Goal: Go to known website: Access a specific website the user already knows

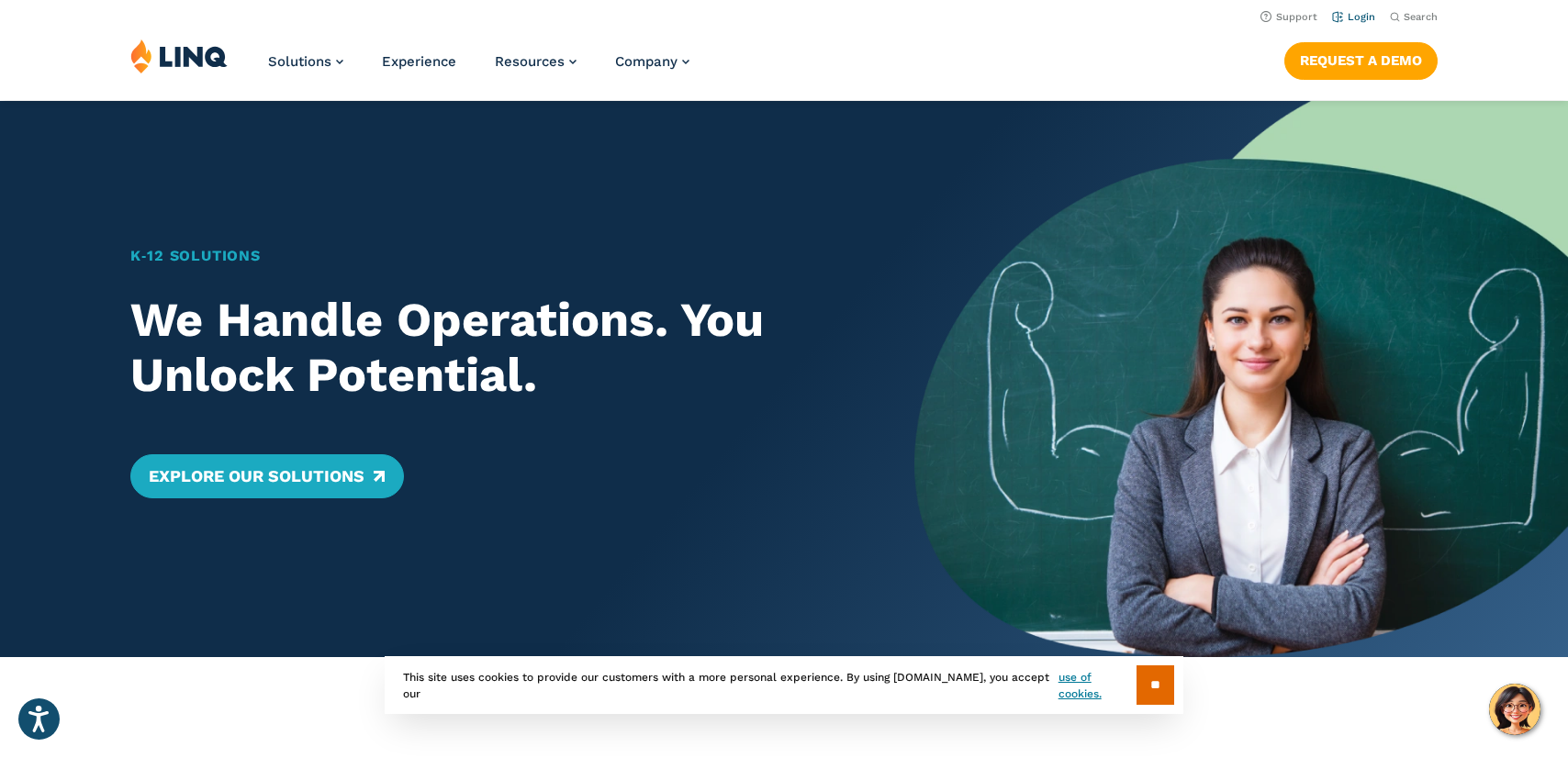
click at [1358, 19] on link "Login" at bounding box center [1353, 17] width 43 height 12
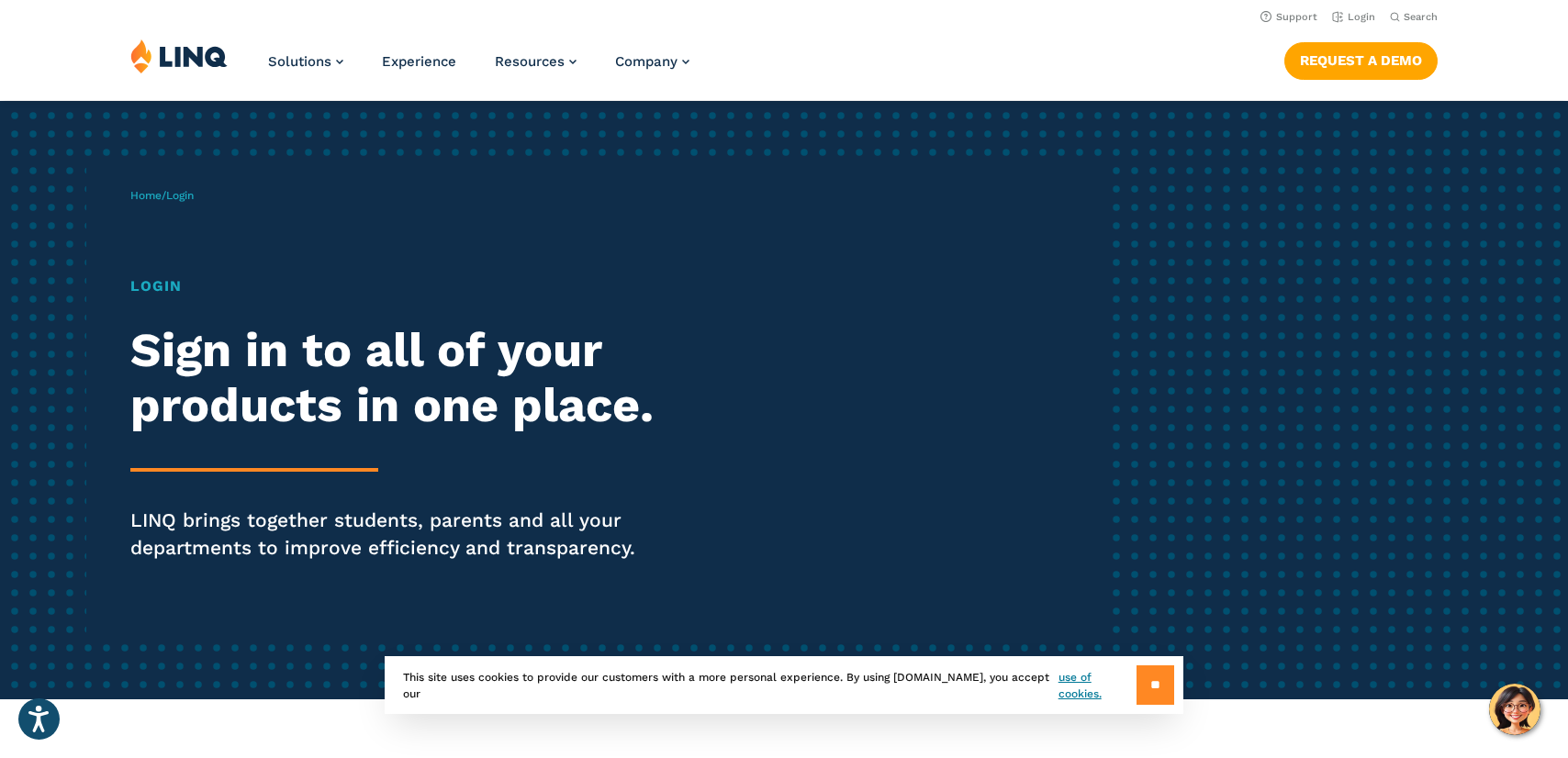
click at [1152, 682] on input "**" at bounding box center [1155, 685] width 37 height 39
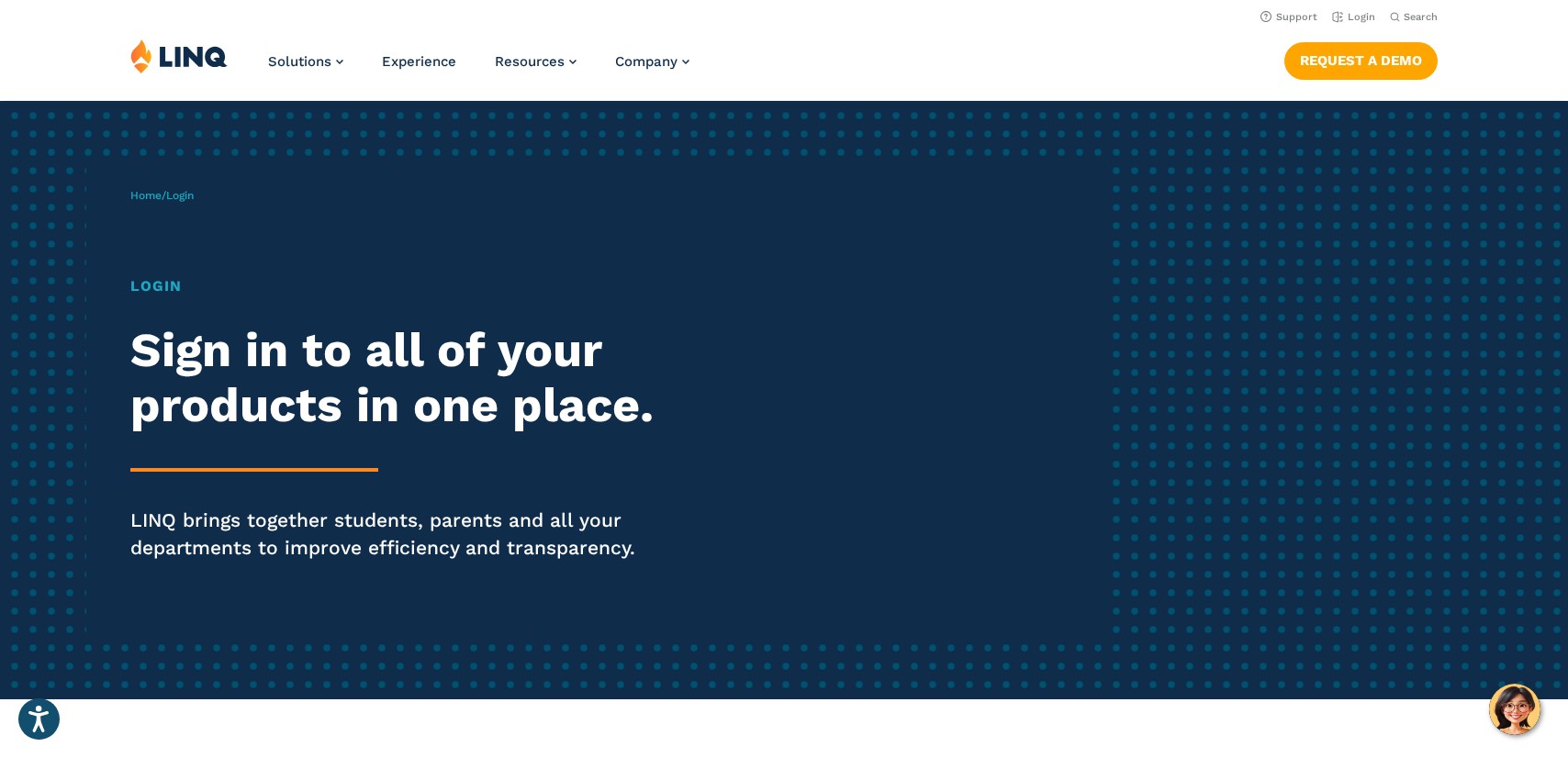
click at [142, 285] on h1 "Login" at bounding box center [432, 287] width 604 height 22
click at [1351, 18] on link "Login" at bounding box center [1353, 17] width 43 height 12
click at [149, 196] on link "Home" at bounding box center [146, 196] width 32 height 13
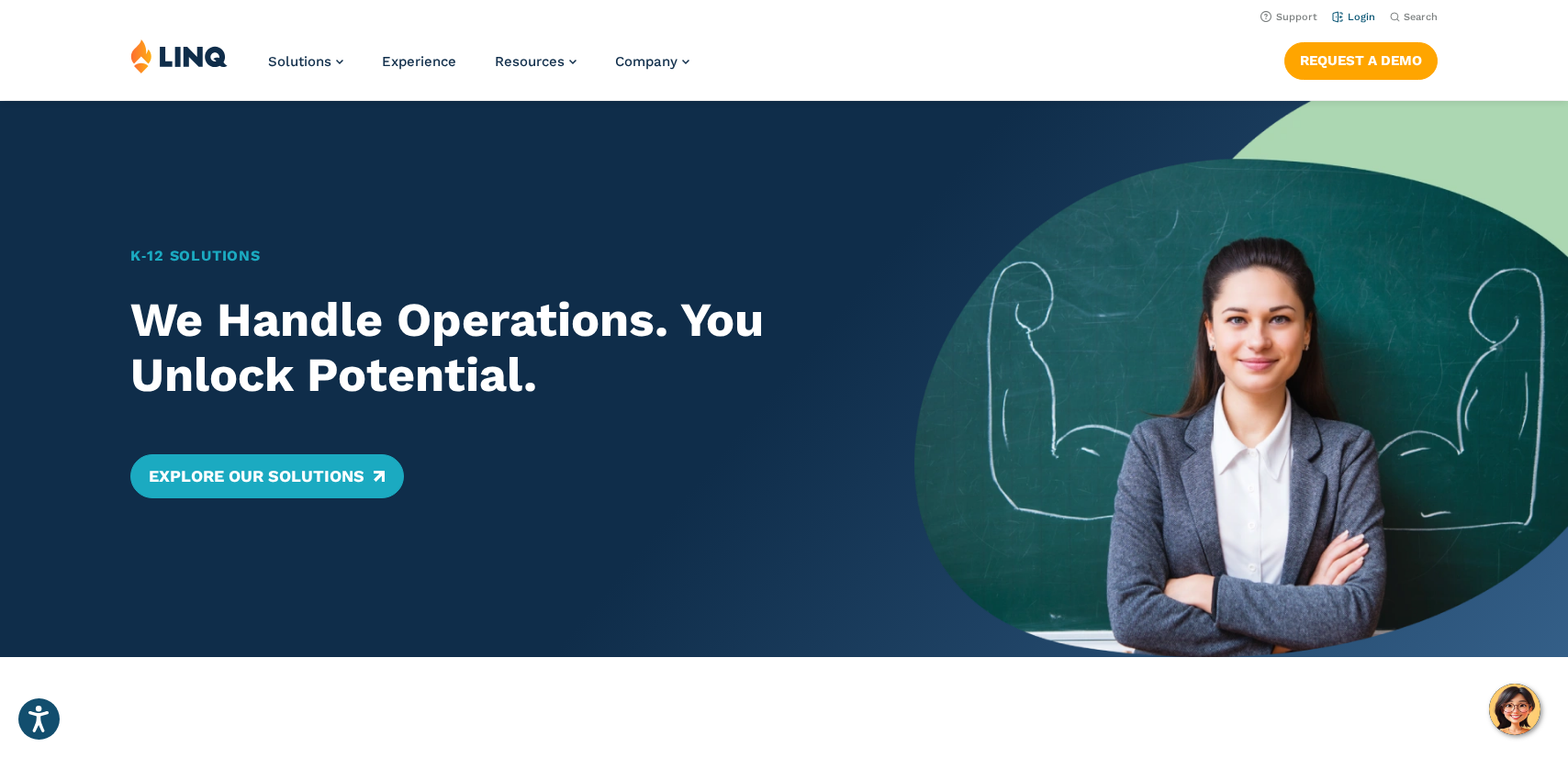
click at [1355, 15] on link "Login" at bounding box center [1353, 17] width 43 height 12
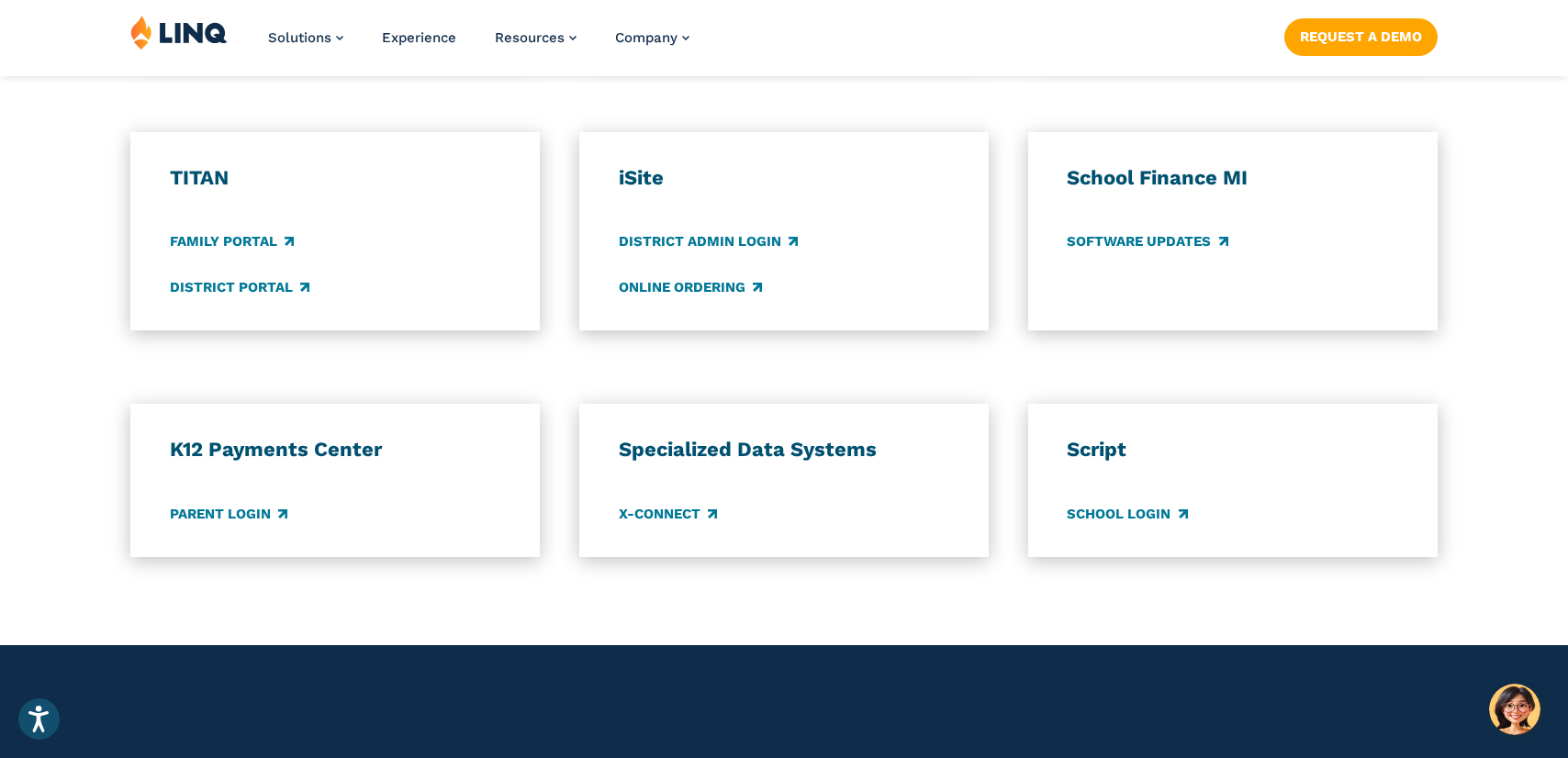
scroll to position [1341, 0]
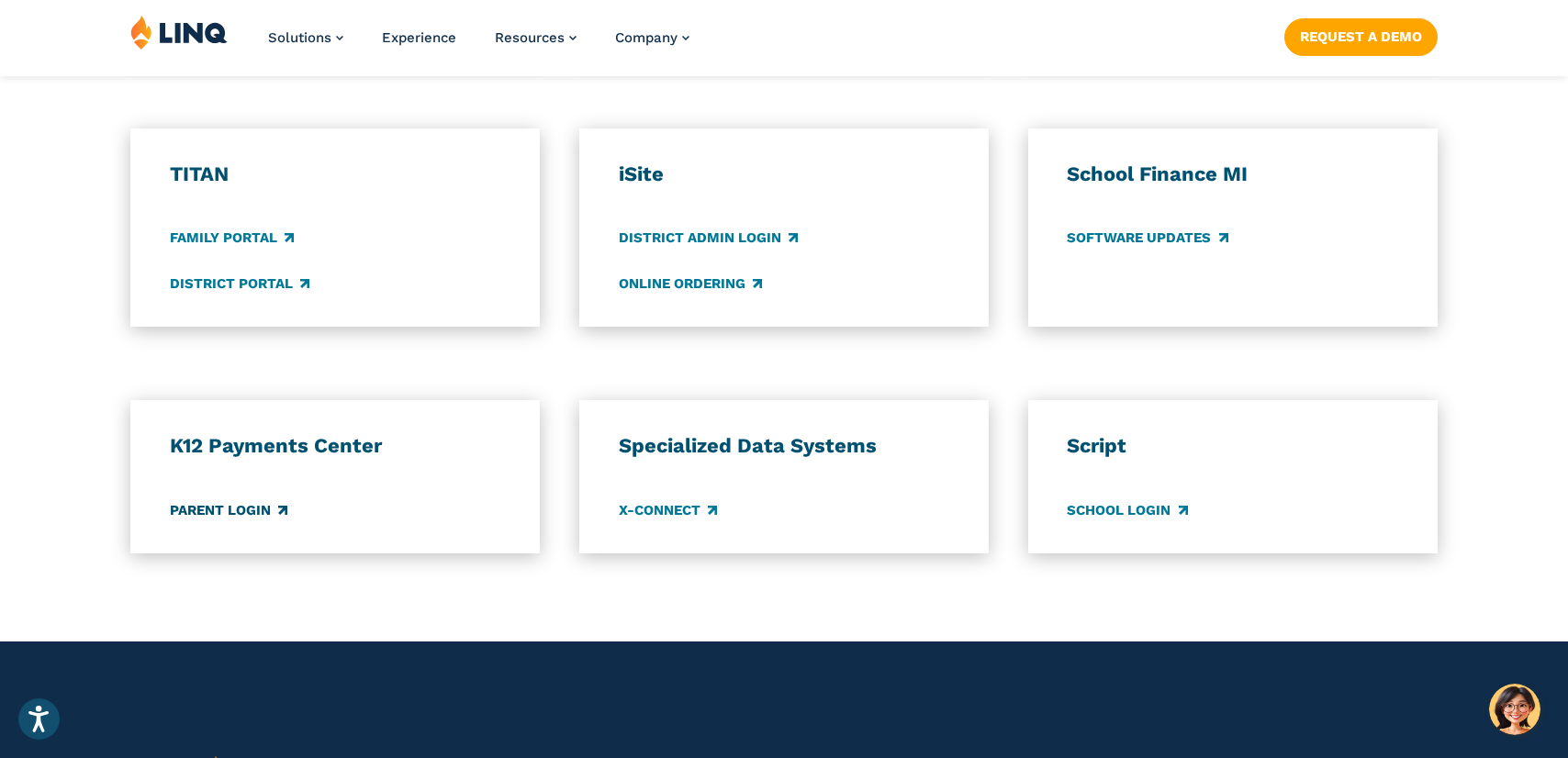
click at [213, 508] on link "Parent Login" at bounding box center [228, 510] width 117 height 20
